Goal: Task Accomplishment & Management: Complete application form

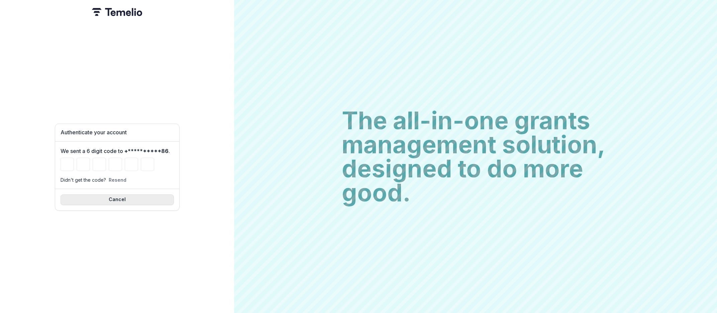
click at [131, 195] on button "Cancel" at bounding box center [117, 200] width 113 height 11
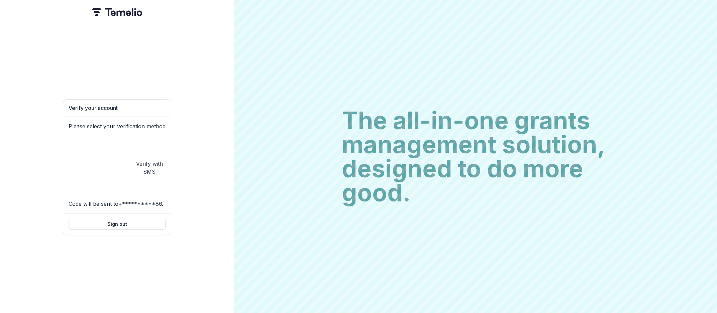
click at [119, 159] on button "**********" at bounding box center [116, 172] width 95 height 72
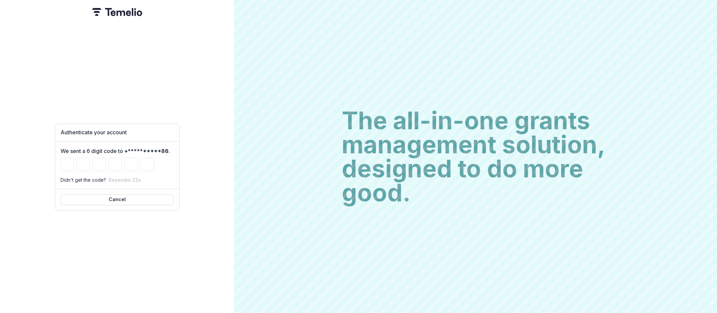
type input "*"
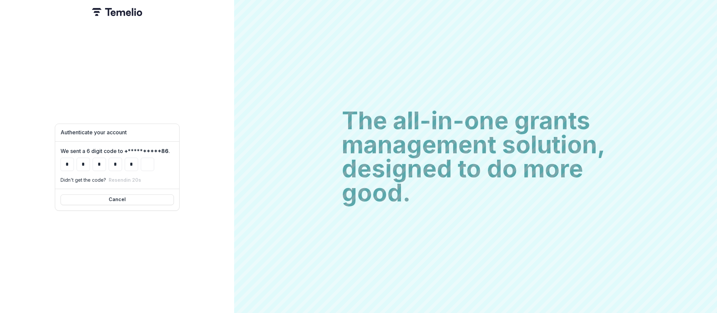
type input "*"
click at [109, 187] on button "Resend" at bounding box center [118, 184] width 18 height 6
click at [66, 159] on input "*" at bounding box center [67, 164] width 13 height 13
type input "*"
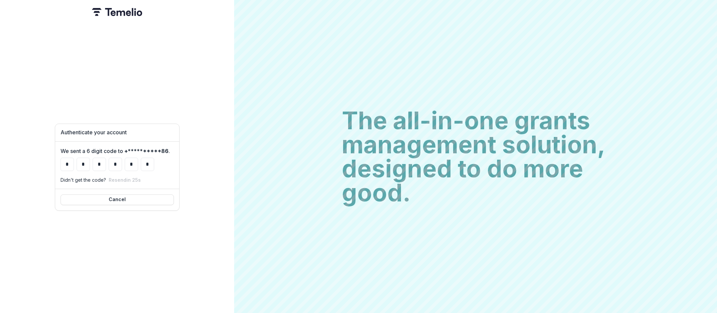
type input "*"
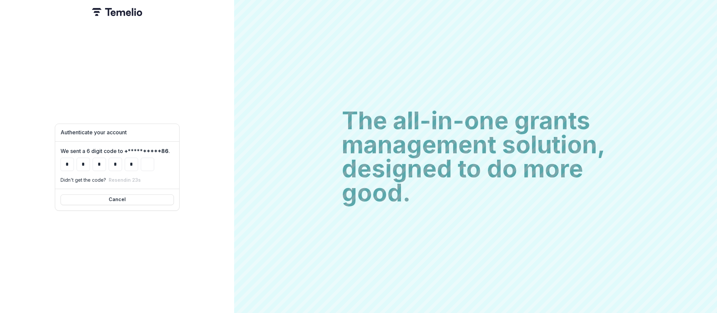
type input "*"
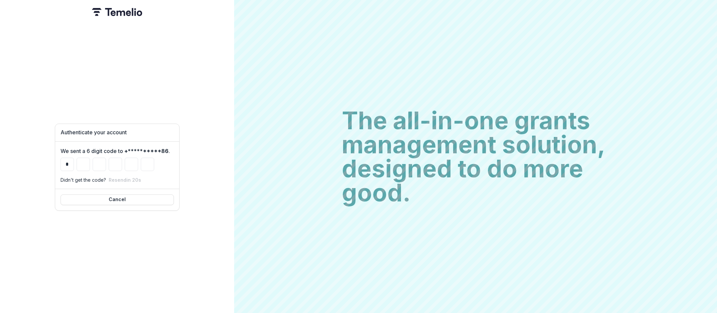
type input "*"
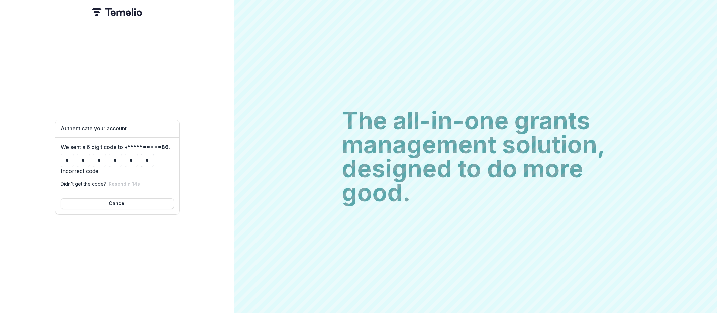
click at [150, 154] on input "*" at bounding box center [147, 160] width 13 height 13
type input "*"
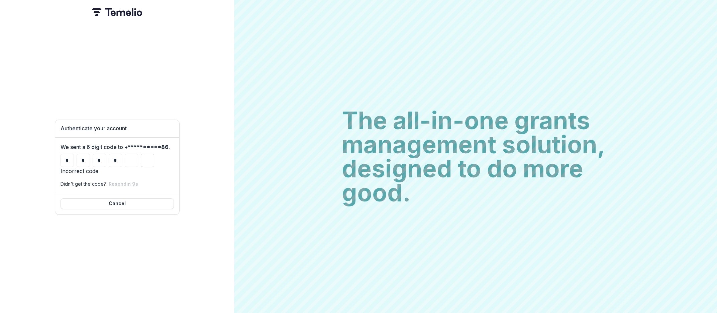
type input "*"
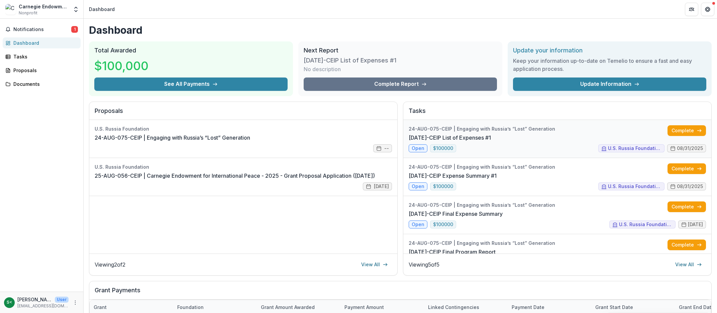
click at [491, 135] on link "[DATE]-CEIP List of Expenses #1" at bounding box center [450, 138] width 82 height 8
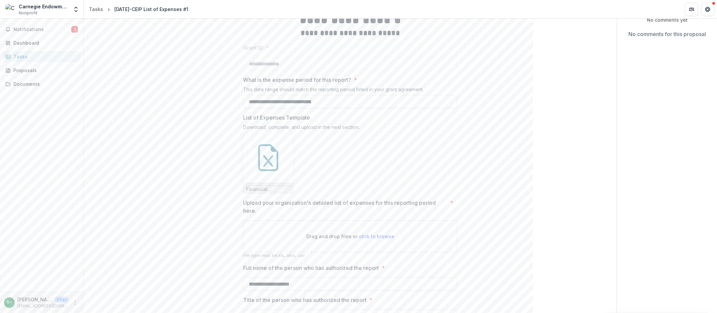
scroll to position [101, 0]
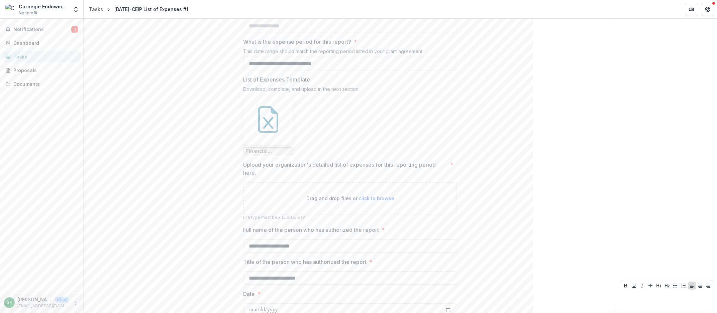
click at [383, 198] on span "click to browse" at bounding box center [376, 199] width 35 height 6
type input "**********"
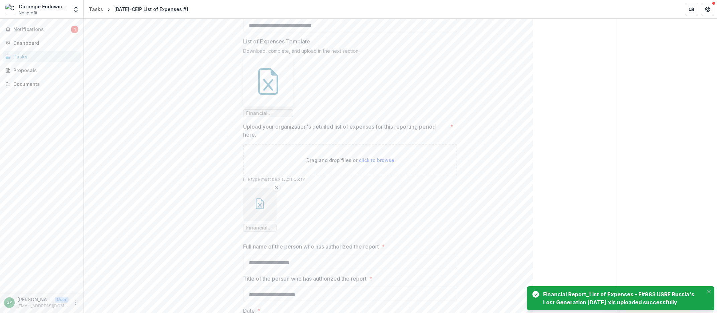
scroll to position [194, 0]
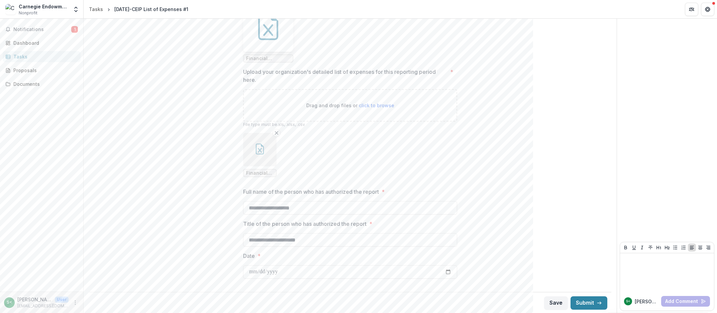
click at [258, 151] on icon "button" at bounding box center [260, 149] width 11 height 11
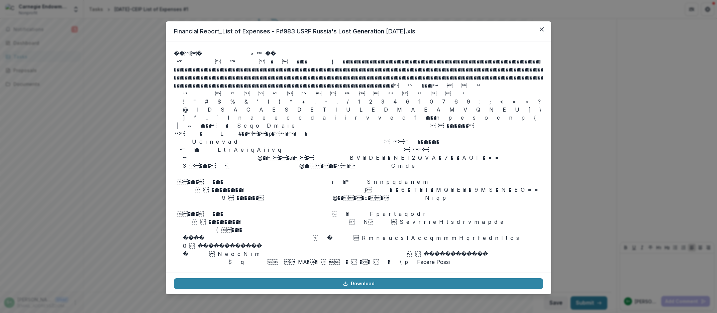
drag, startPoint x: 543, startPoint y: 29, endPoint x: 533, endPoint y: 31, distance: 9.6
click at [542, 29] on icon "Close" at bounding box center [542, 29] width 4 height 4
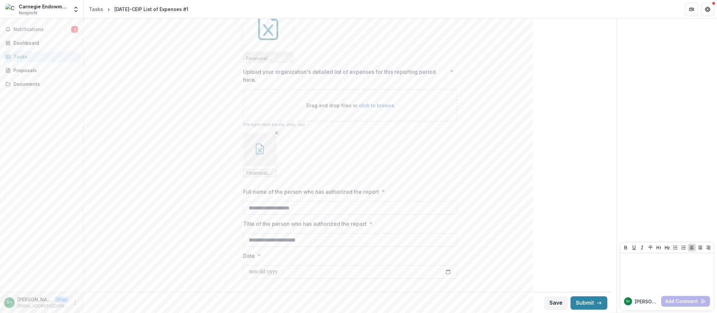
click at [258, 154] on button "button" at bounding box center [259, 149] width 33 height 33
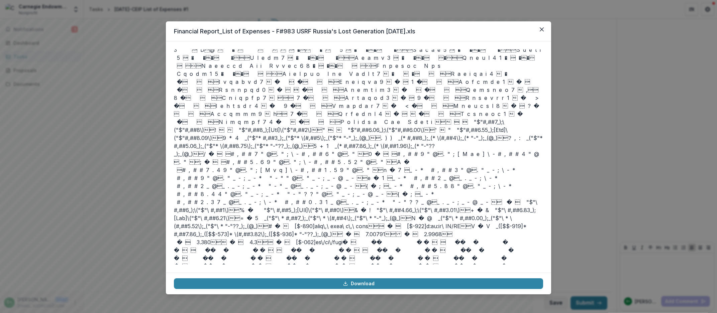
scroll to position [114, 0]
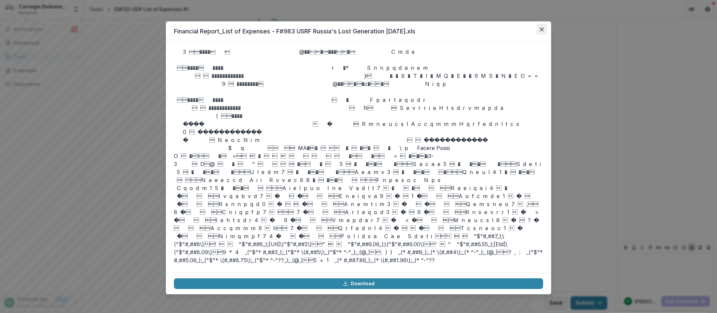
click at [543, 28] on icon "Close" at bounding box center [542, 29] width 4 height 4
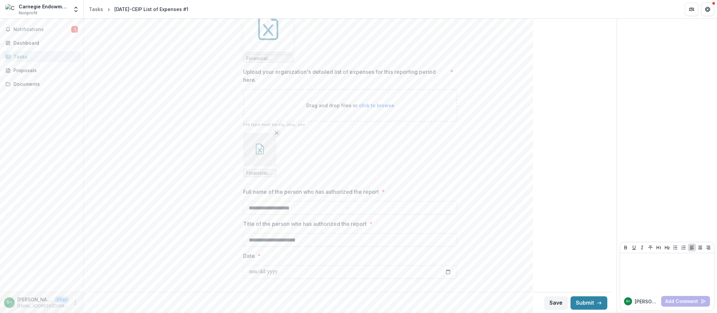
click at [277, 134] on icon "Remove File" at bounding box center [276, 132] width 5 height 5
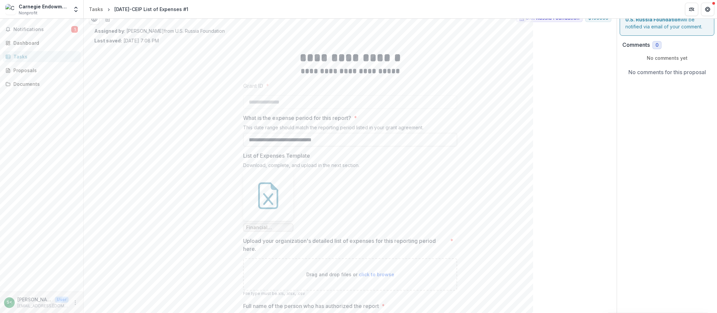
scroll to position [101, 0]
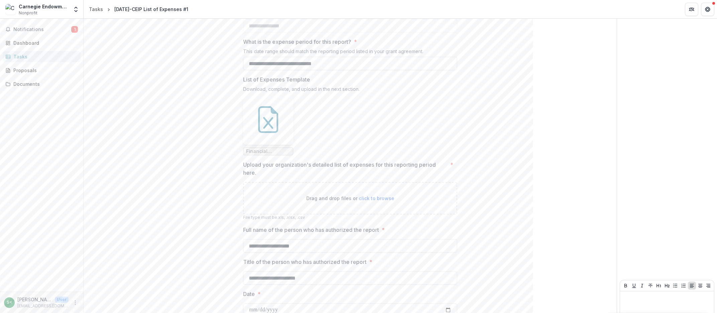
click at [375, 198] on span "click to browse" at bounding box center [376, 199] width 35 height 6
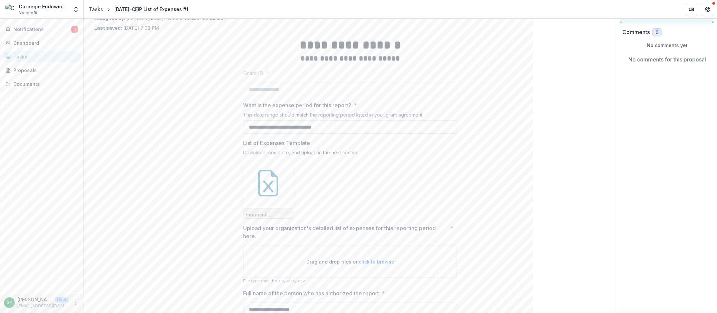
scroll to position [114, 0]
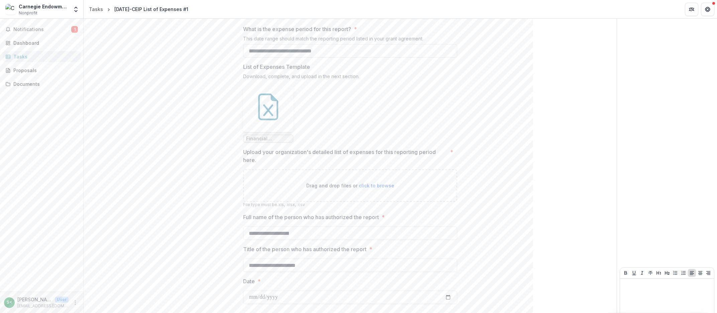
type input "**********"
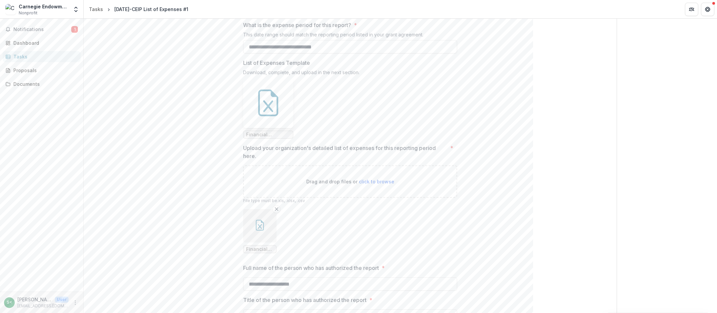
scroll to position [156, 0]
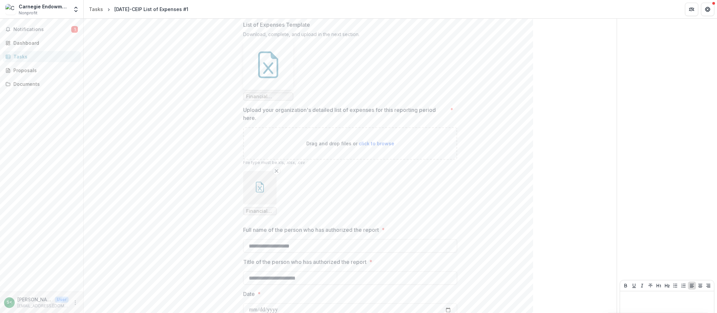
click at [260, 190] on icon "button" at bounding box center [260, 187] width 11 height 11
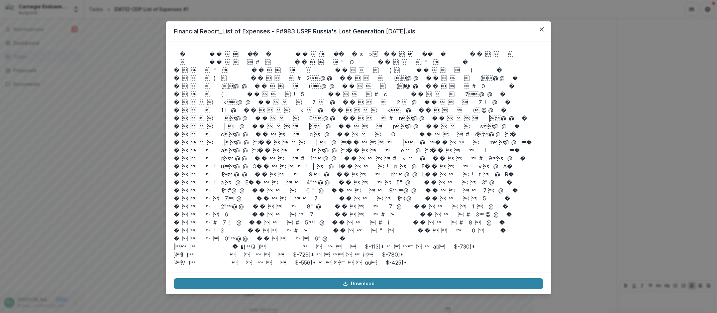
scroll to position [762, 0]
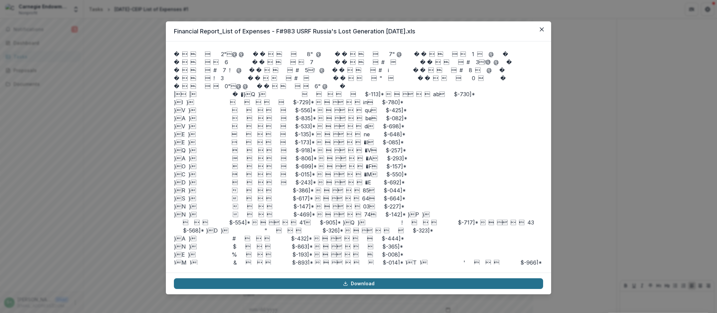
click at [365, 283] on link "Download" at bounding box center [358, 284] width 369 height 11
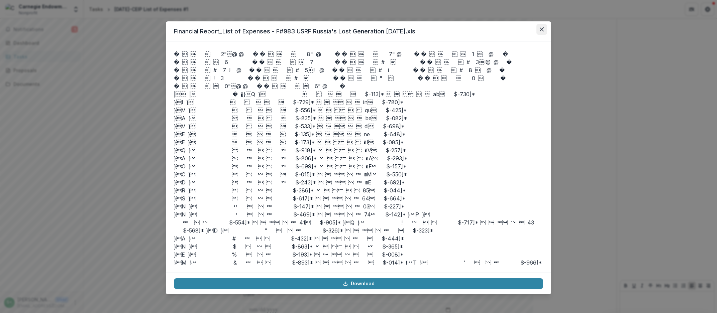
click at [544, 28] on button "Close" at bounding box center [541, 29] width 11 height 11
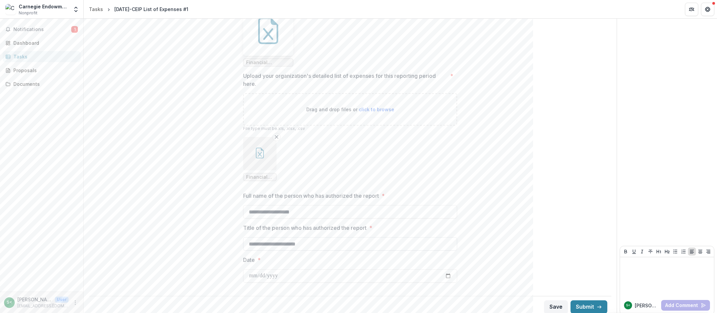
scroll to position [194, 0]
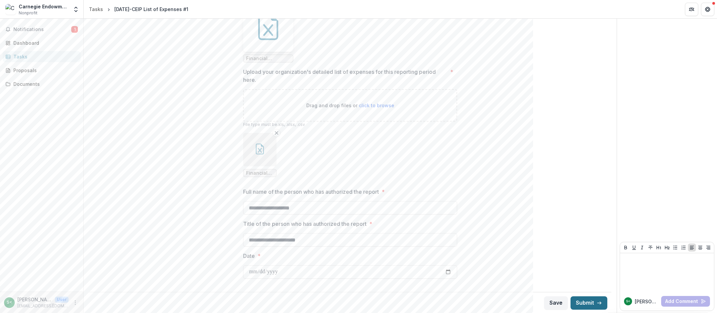
click at [587, 300] on button "Submit" at bounding box center [589, 303] width 37 height 13
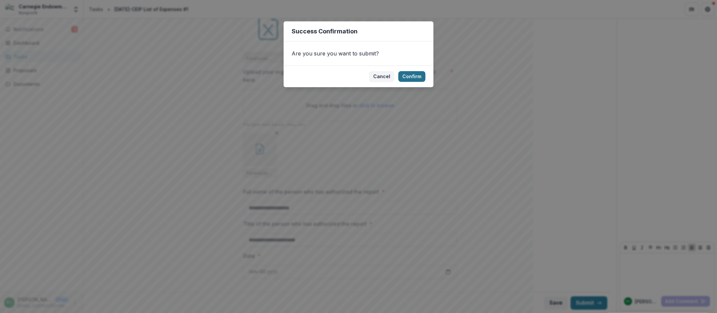
click at [413, 74] on button "Confirm" at bounding box center [411, 76] width 27 height 11
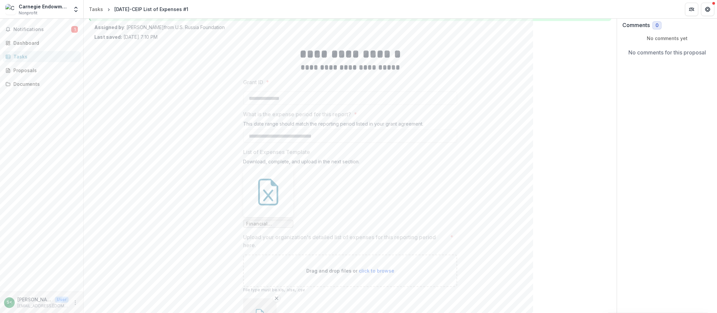
scroll to position [0, 0]
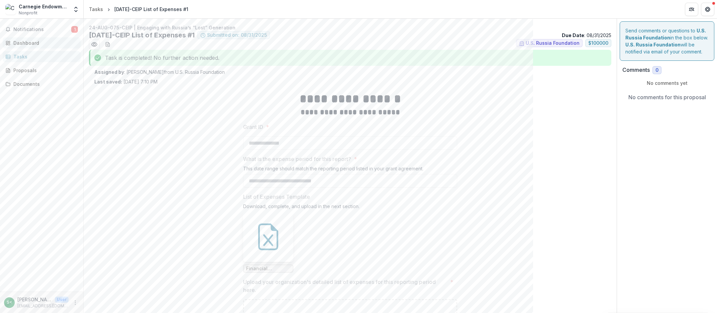
click at [35, 41] on div "Dashboard" at bounding box center [44, 42] width 62 height 7
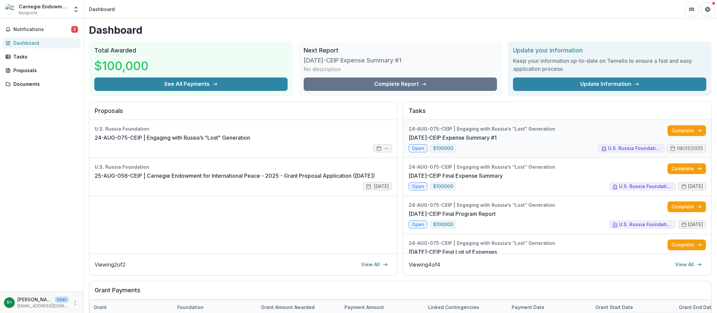
click at [497, 134] on link "[DATE]-CEIP Expense Summary #1" at bounding box center [453, 138] width 88 height 8
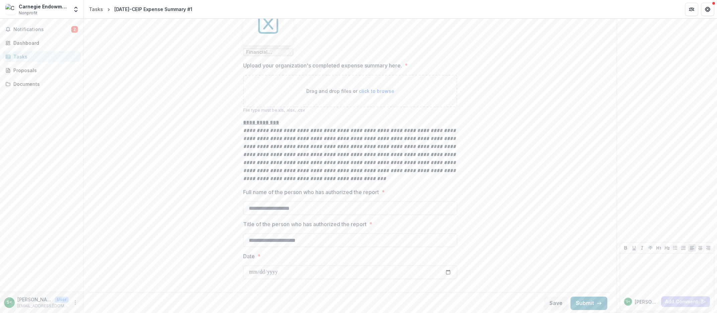
scroll to position [55, 0]
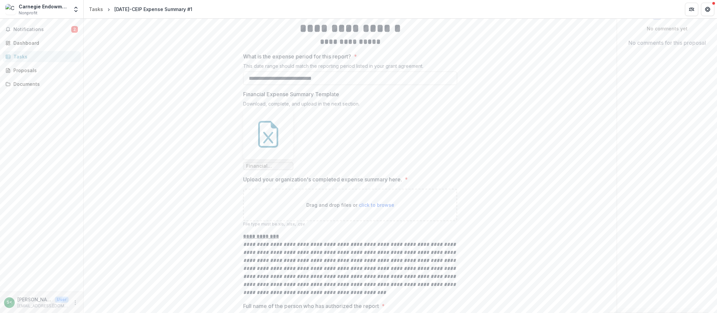
click at [381, 206] on span "click to browse" at bounding box center [376, 205] width 35 height 6
type input "**********"
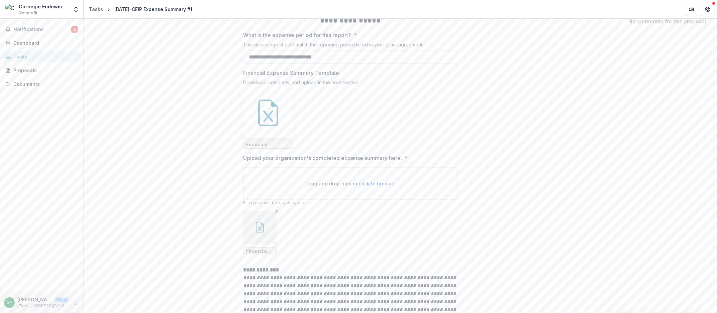
scroll to position [38, 0]
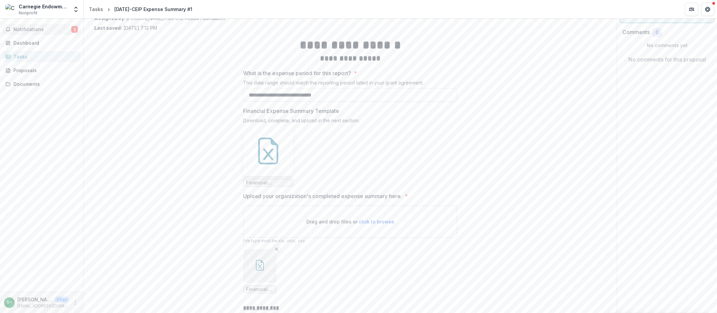
click at [39, 24] on button "Notifications 2" at bounding box center [42, 29] width 78 height 11
click at [160, 220] on div "**********" at bounding box center [350, 253] width 512 height 444
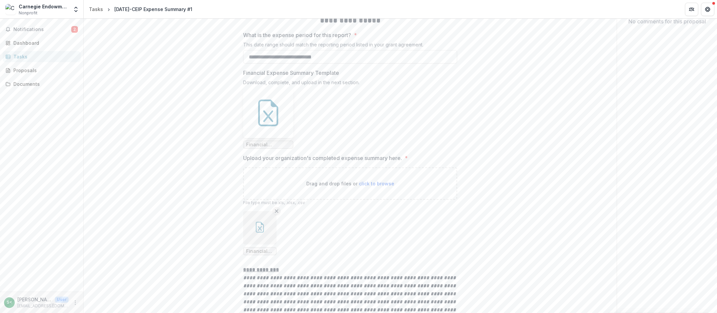
click at [277, 211] on line "Remove File" at bounding box center [276, 211] width 3 height 3
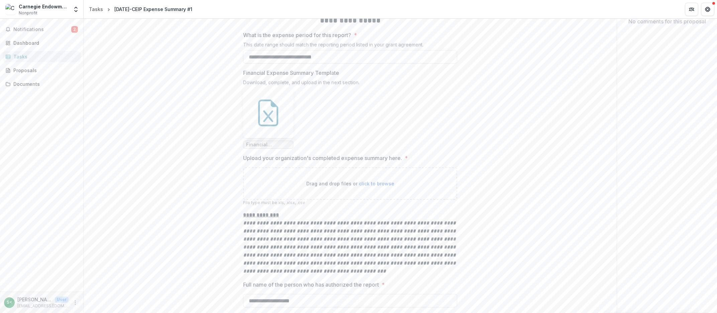
scroll to position [152, 0]
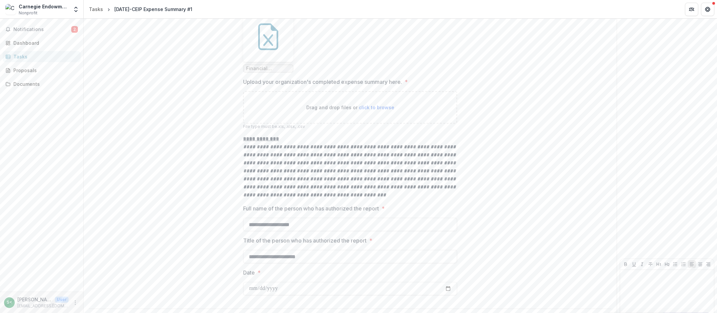
click at [378, 105] on span "click to browse" at bounding box center [376, 108] width 35 height 6
type input "**********"
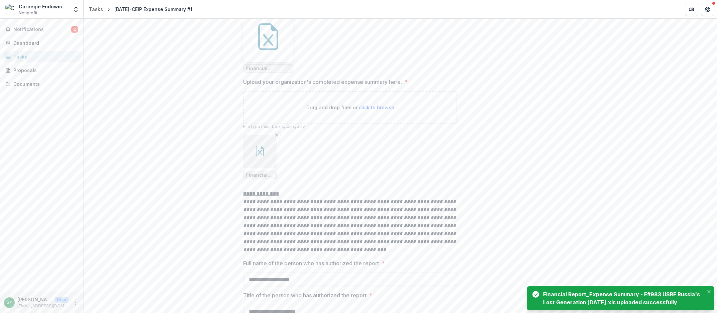
click at [259, 148] on icon "button" at bounding box center [260, 151] width 11 height 11
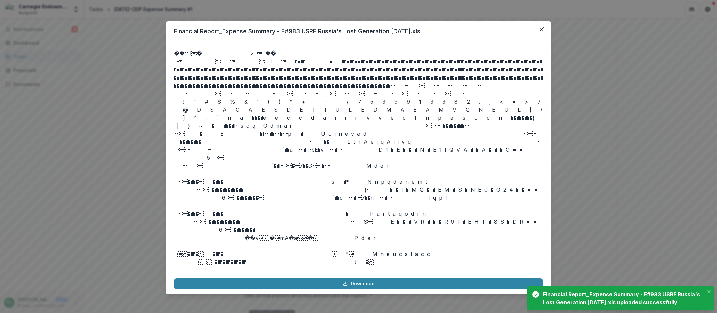
scroll to position [762, 0]
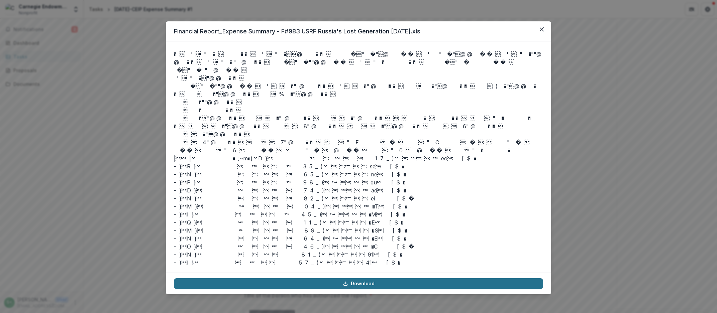
click at [361, 284] on link "Download" at bounding box center [358, 284] width 369 height 11
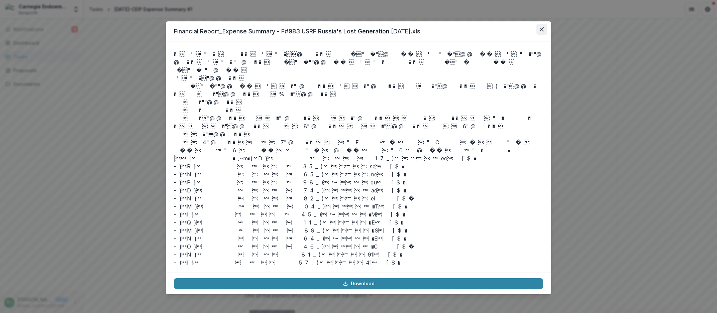
click at [540, 26] on button "Close" at bounding box center [541, 29] width 11 height 11
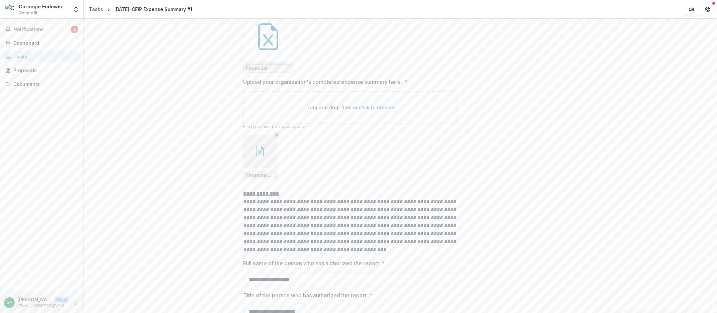
click at [276, 133] on icon "Remove File" at bounding box center [276, 134] width 5 height 5
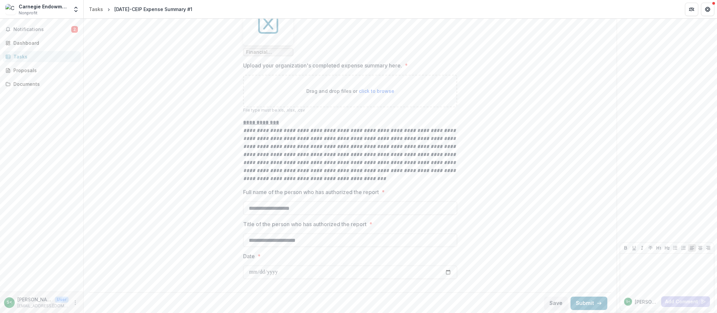
scroll to position [55, 0]
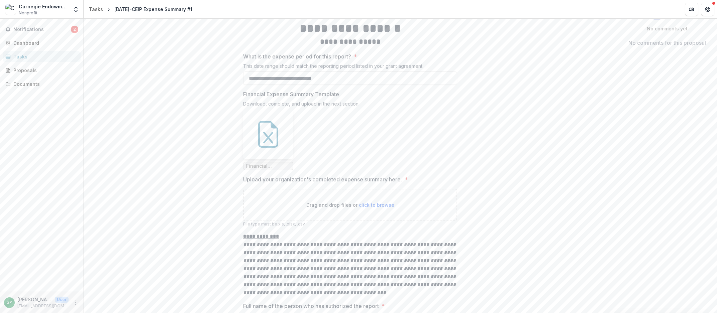
click at [384, 204] on span "click to browse" at bounding box center [376, 205] width 35 height 6
type input "**********"
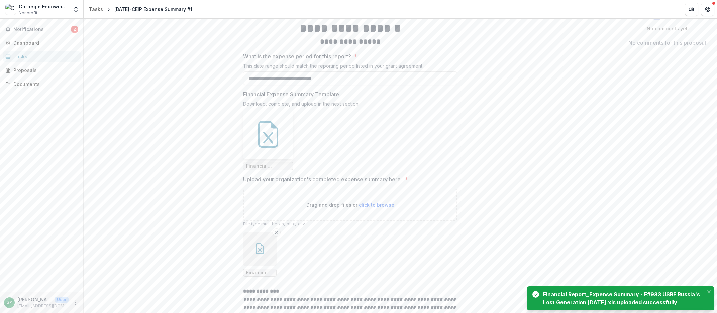
click at [254, 256] on button "button" at bounding box center [259, 249] width 33 height 33
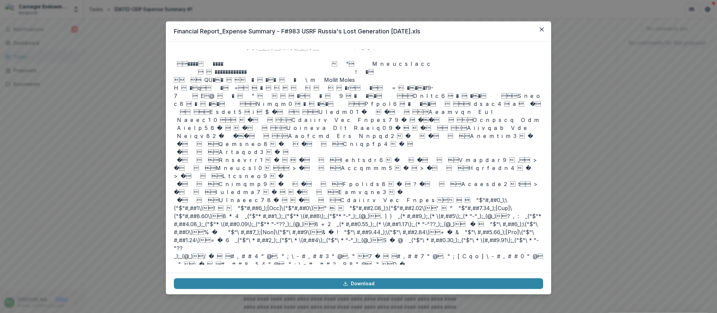
scroll to position [0, 0]
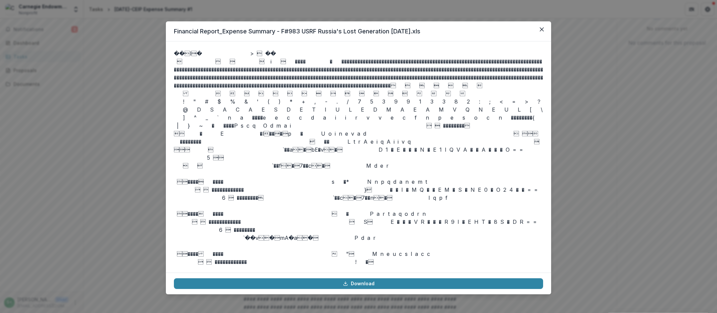
click at [304, 57] on p at bounding box center [358, 156] width 369 height 215
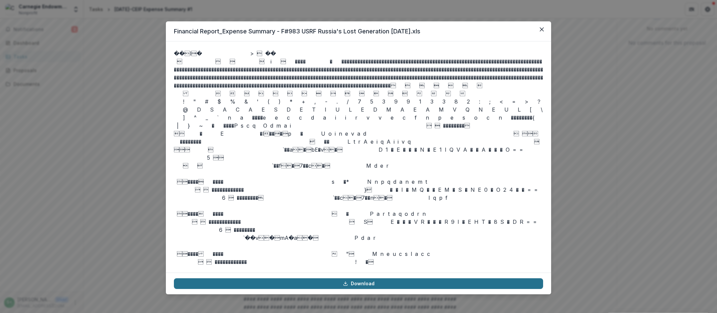
click at [361, 283] on link "Download" at bounding box center [358, 284] width 369 height 11
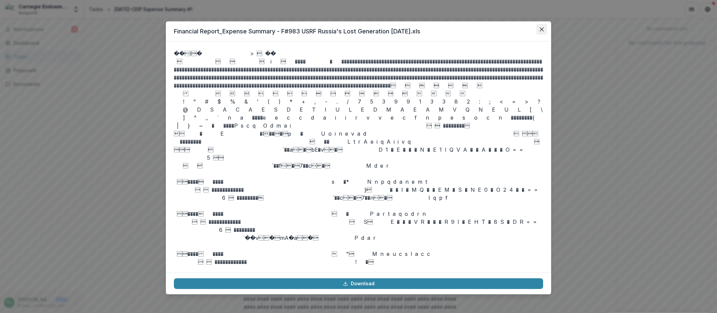
click at [541, 29] on icon "Close" at bounding box center [542, 29] width 4 height 4
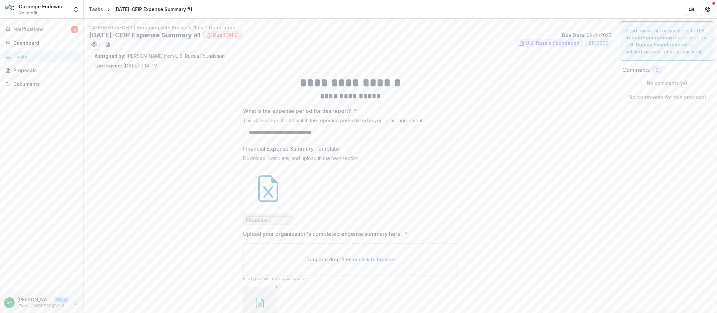
scroll to position [76, 0]
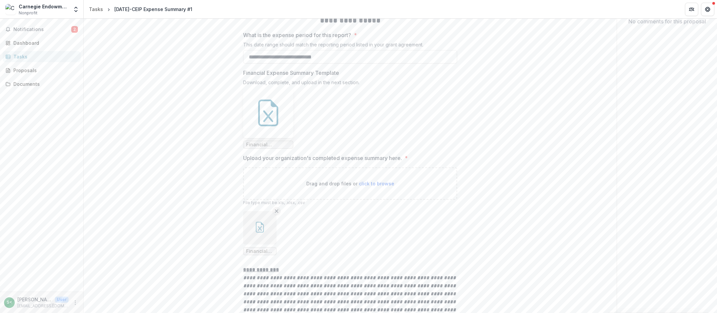
click at [276, 211] on icon "Remove File" at bounding box center [276, 211] width 5 height 5
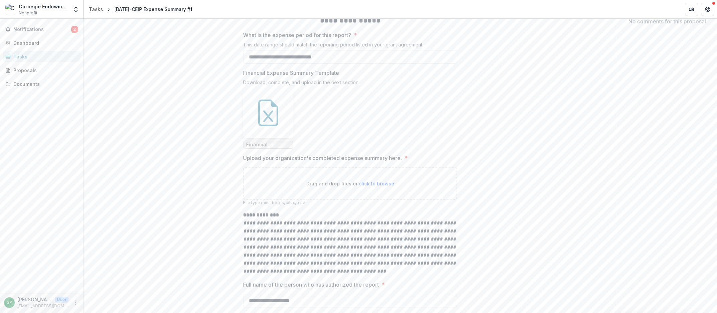
click at [376, 180] on div "Drag and drop files or click to browse" at bounding box center [350, 184] width 214 height 32
type input "**********"
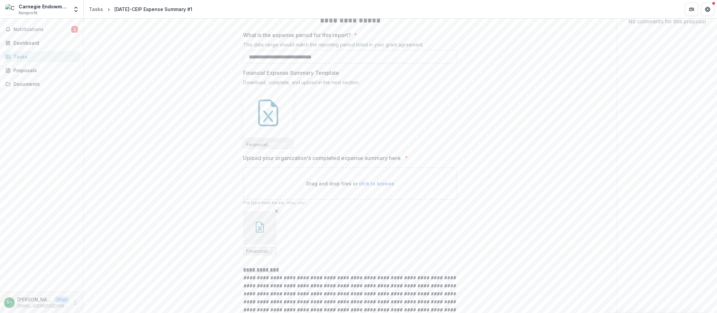
click at [262, 233] on button "button" at bounding box center [259, 227] width 33 height 33
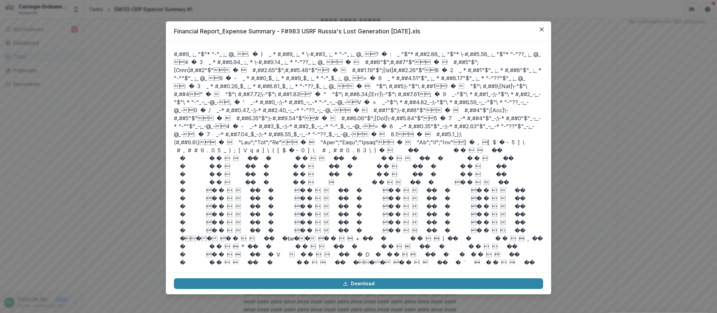
scroll to position [686, 0]
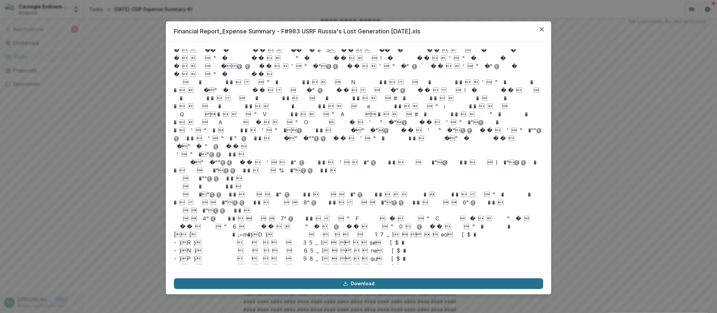
click at [321, 280] on link "Download" at bounding box center [358, 284] width 369 height 11
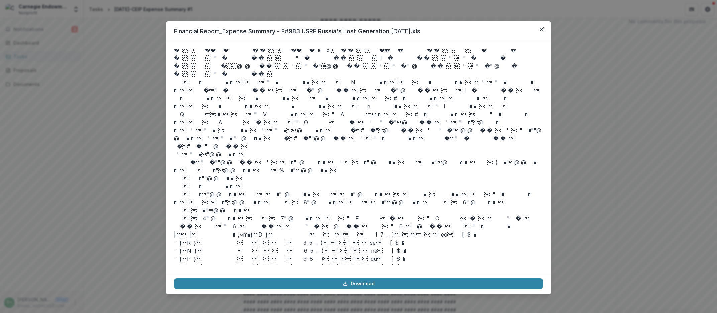
drag, startPoint x: 545, startPoint y: 26, endPoint x: 534, endPoint y: 33, distance: 13.3
click at [544, 26] on button "Close" at bounding box center [541, 29] width 11 height 11
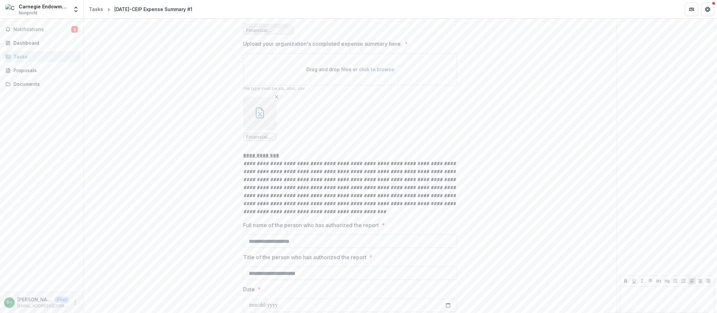
scroll to position [223, 0]
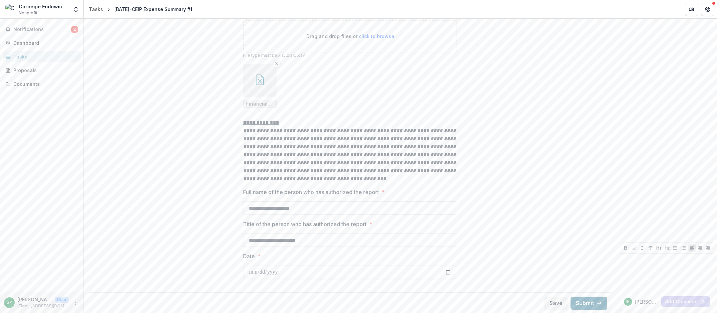
click at [583, 301] on button "Submit" at bounding box center [589, 303] width 37 height 13
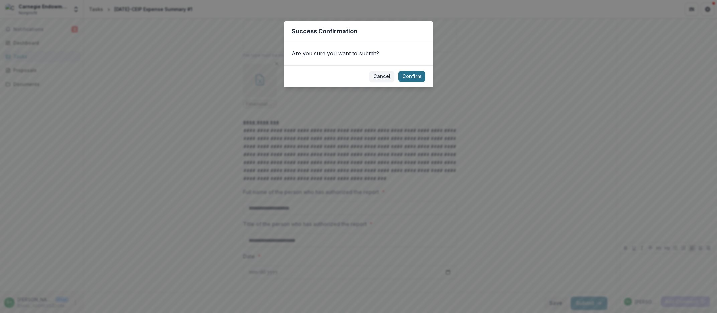
click at [416, 78] on button "Confirm" at bounding box center [411, 76] width 27 height 11
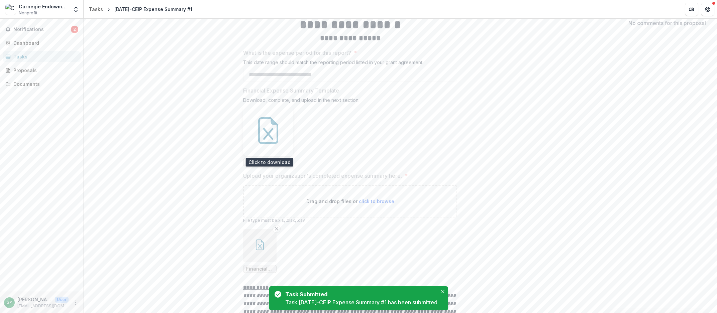
scroll to position [0, 0]
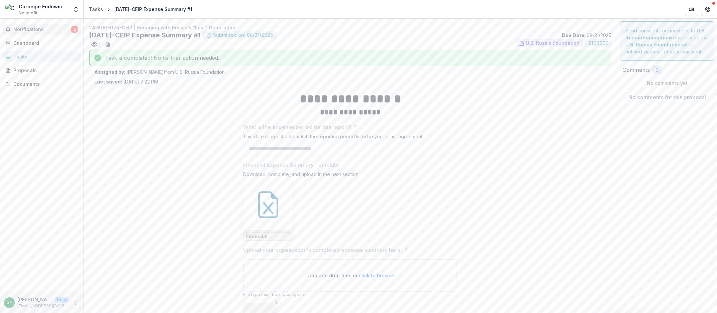
click at [28, 27] on span "Notifications" at bounding box center [42, 30] width 58 height 6
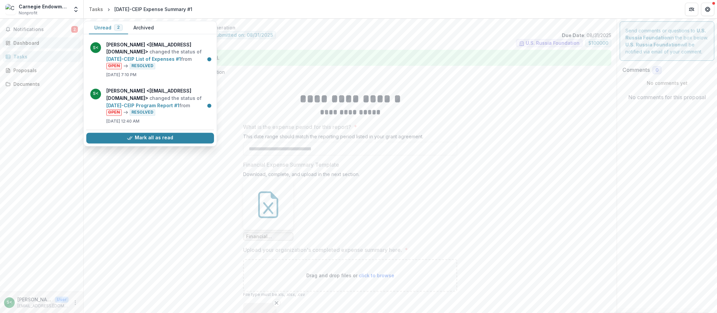
click at [28, 41] on div "Dashboard" at bounding box center [44, 42] width 62 height 7
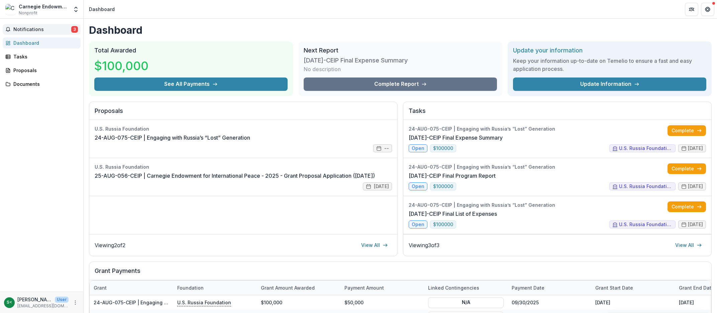
click at [16, 29] on span "Notifications" at bounding box center [42, 30] width 58 height 6
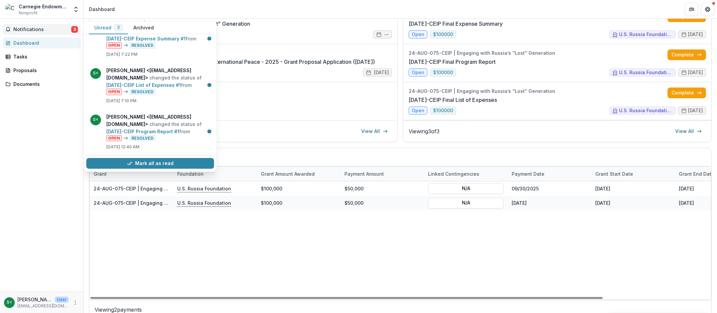
scroll to position [76, 0]
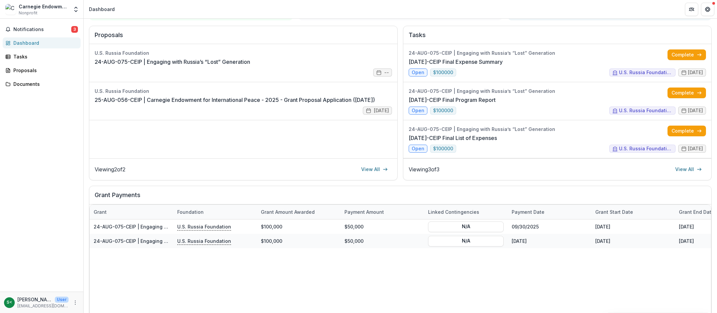
click at [36, 182] on div "Notifications 3 Unread 3 Archived S< [PERSON_NAME] <[EMAIL_ADDRESS][DOMAIN_NAME…" at bounding box center [41, 155] width 83 height 273
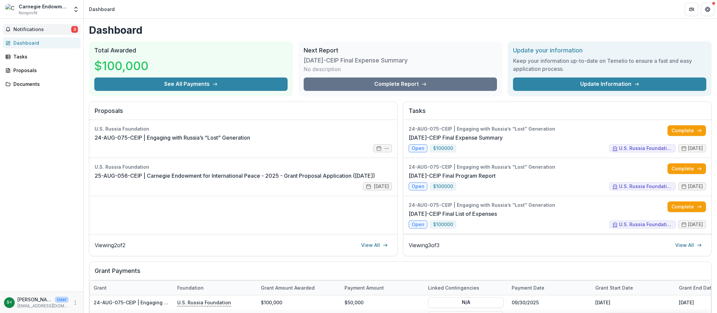
click at [46, 27] on span "Notifications" at bounding box center [42, 30] width 58 height 6
click at [41, 160] on div "Notifications 3 Unread 3 Archived S< [PERSON_NAME] <[EMAIL_ADDRESS][DOMAIN_NAME…" at bounding box center [41, 155] width 83 height 273
click at [25, 29] on span "Notifications" at bounding box center [42, 30] width 58 height 6
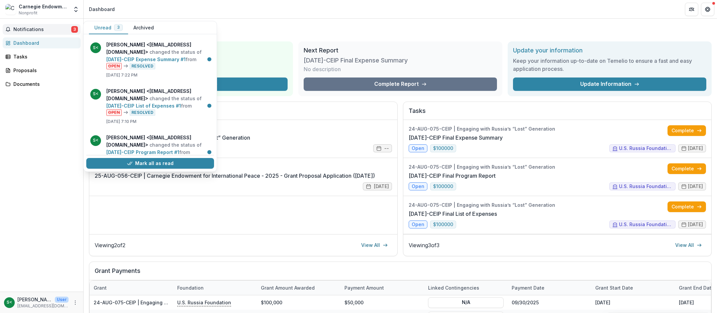
click at [26, 41] on div "Dashboard" at bounding box center [44, 42] width 62 height 7
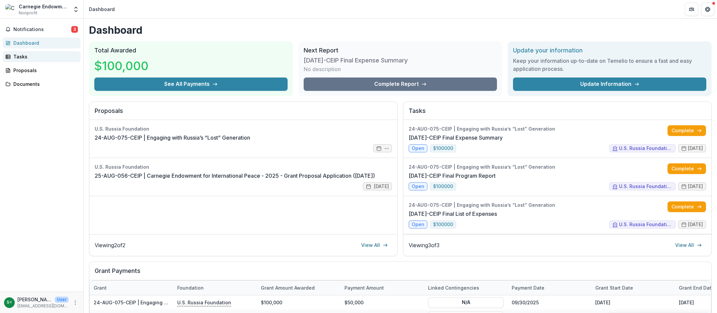
click at [26, 59] on div "Tasks" at bounding box center [44, 56] width 62 height 7
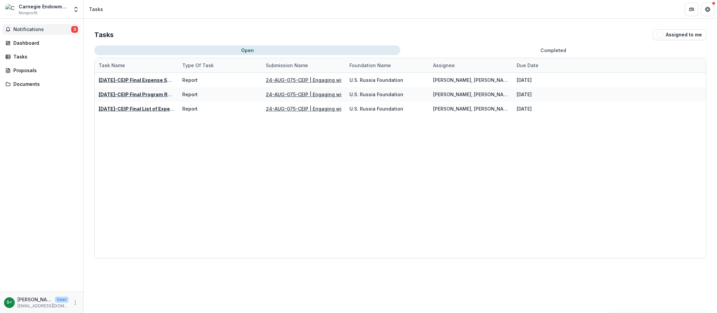
click at [34, 29] on span "Notifications" at bounding box center [42, 30] width 58 height 6
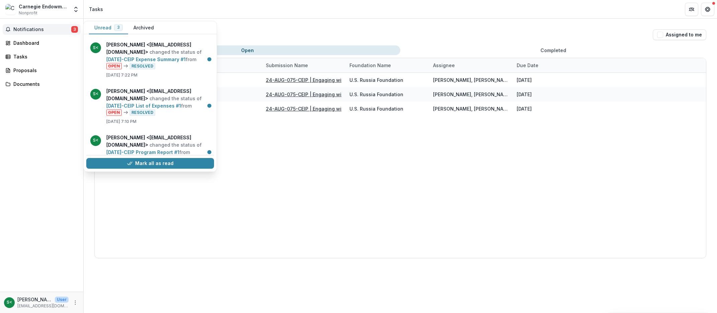
click at [34, 29] on span "Notifications" at bounding box center [42, 30] width 58 height 6
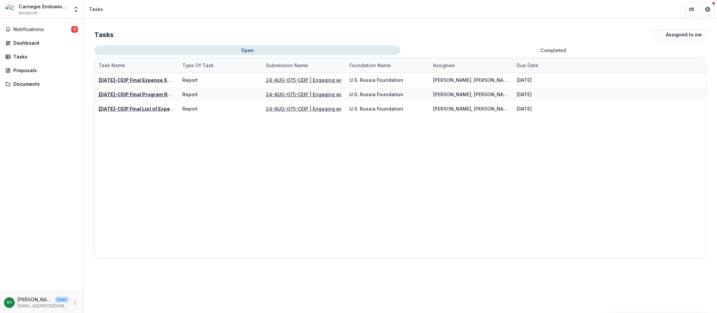
click at [36, 51] on div "Notifications 3 Dashboard Tasks Proposals Documents" at bounding box center [41, 155] width 83 height 273
click at [36, 43] on div "Dashboard" at bounding box center [44, 42] width 62 height 7
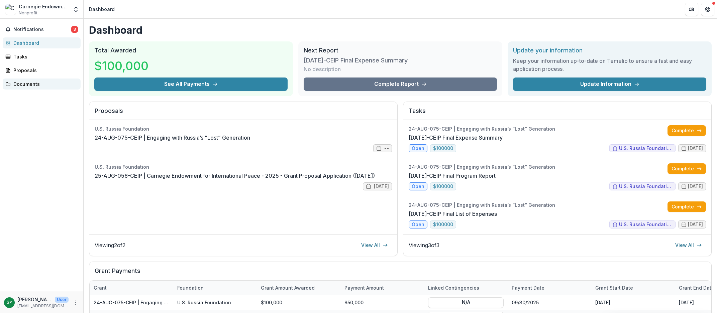
click at [30, 84] on div "Documents" at bounding box center [44, 84] width 62 height 7
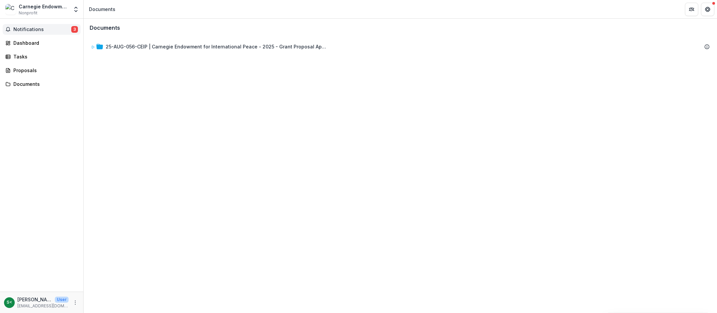
click at [33, 29] on span "Notifications" at bounding box center [42, 30] width 58 height 6
click at [27, 70] on div "Proposals" at bounding box center [44, 70] width 62 height 7
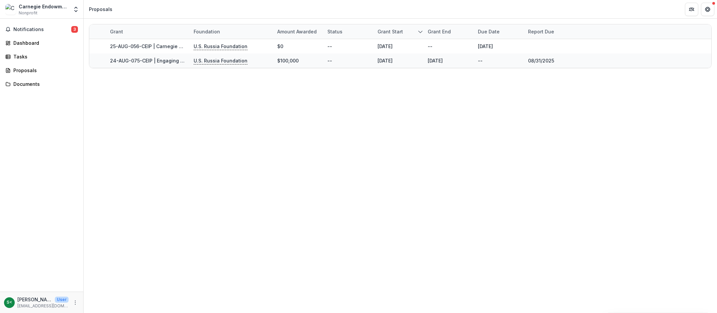
click at [28, 37] on div "Notifications 3 Dashboard Tasks Proposals Documents" at bounding box center [41, 155] width 83 height 273
click at [31, 41] on div "Dashboard" at bounding box center [44, 42] width 62 height 7
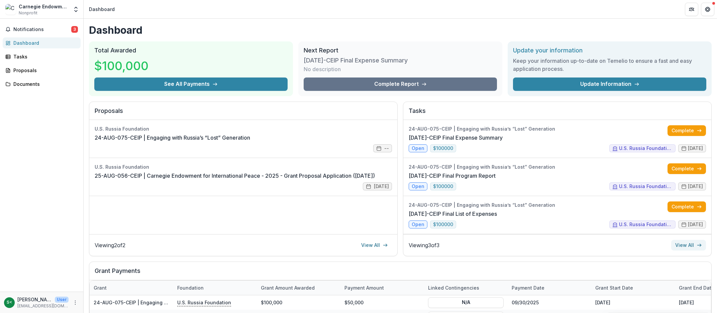
click at [689, 243] on link "View All" at bounding box center [688, 245] width 35 height 11
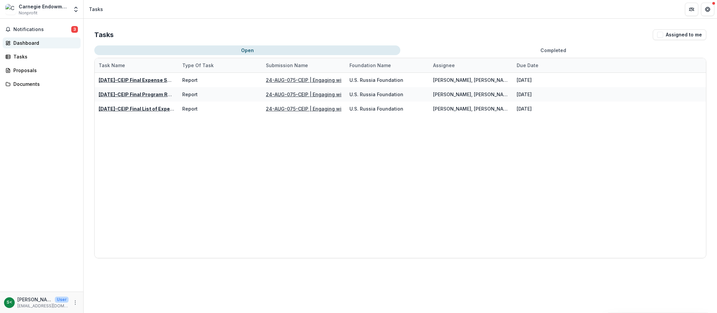
click at [45, 44] on div "Dashboard" at bounding box center [44, 42] width 62 height 7
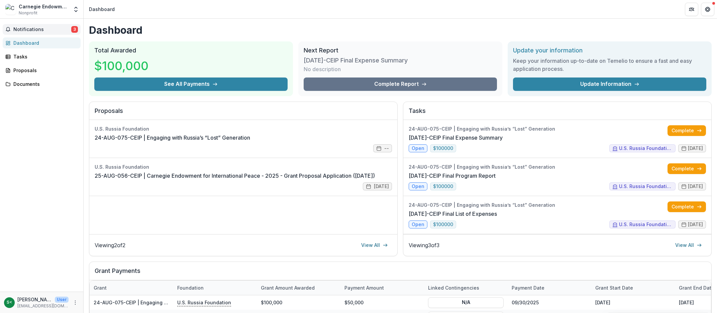
click at [35, 28] on span "Notifications" at bounding box center [42, 30] width 58 height 6
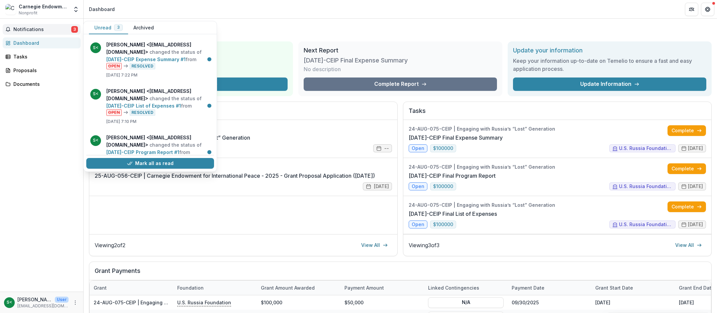
click at [46, 140] on div "Notifications 3 Unread 3 Archived S< [PERSON_NAME] <[EMAIL_ADDRESS][DOMAIN_NAME…" at bounding box center [41, 155] width 83 height 273
